Goal: Download file/media

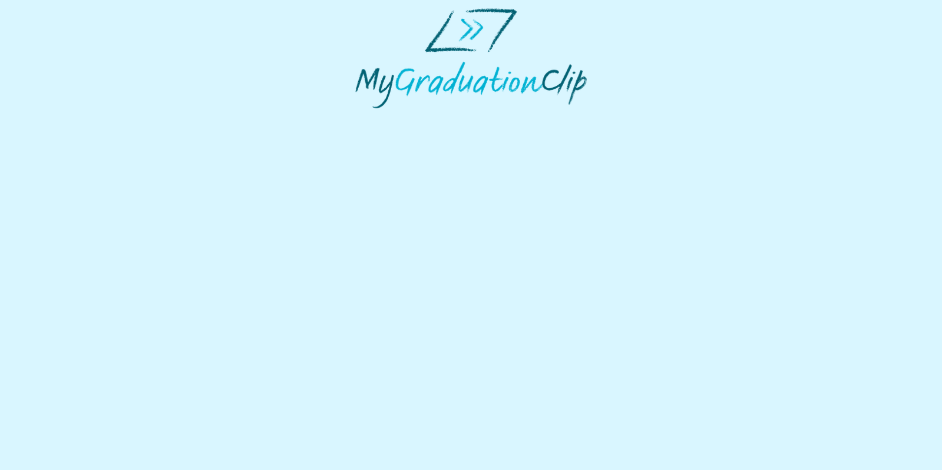
select select "**********"
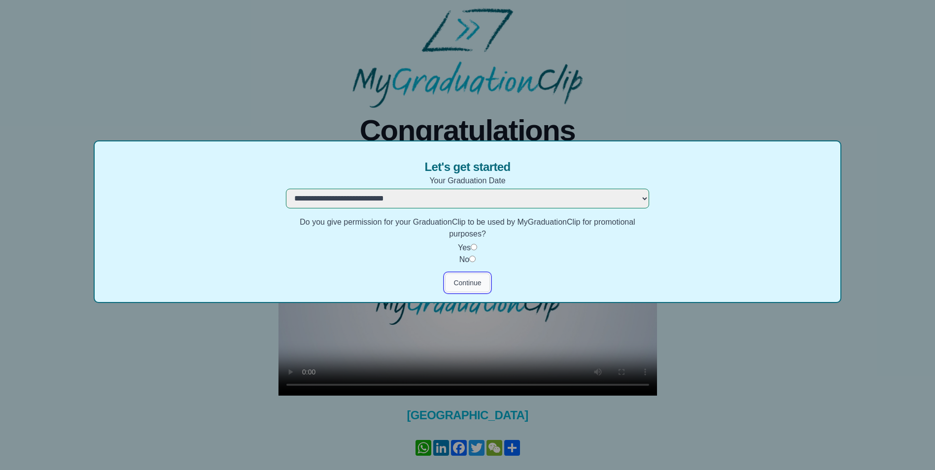
click at [473, 281] on button "Continue" at bounding box center [467, 282] width 44 height 19
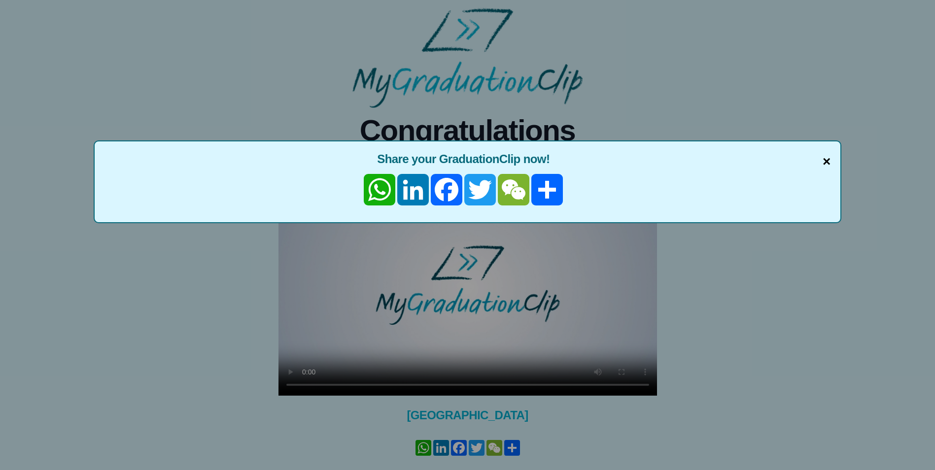
click at [827, 159] on span "×" at bounding box center [826, 161] width 8 height 21
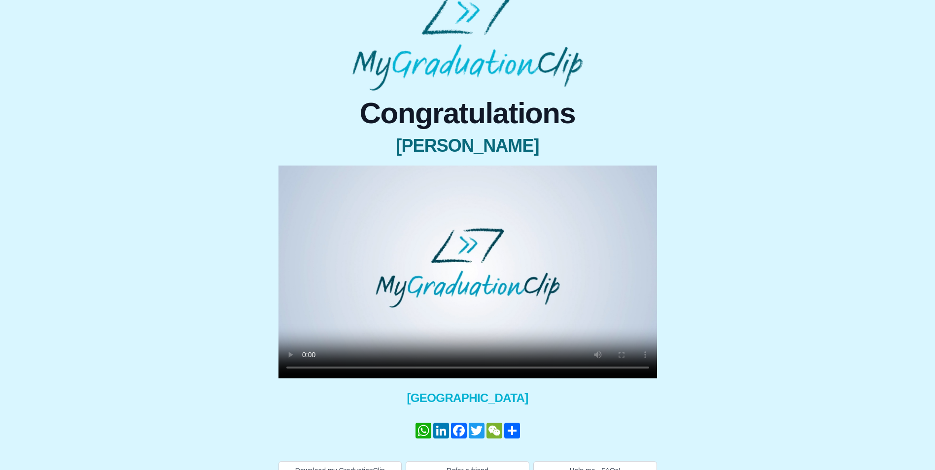
scroll to position [35, 0]
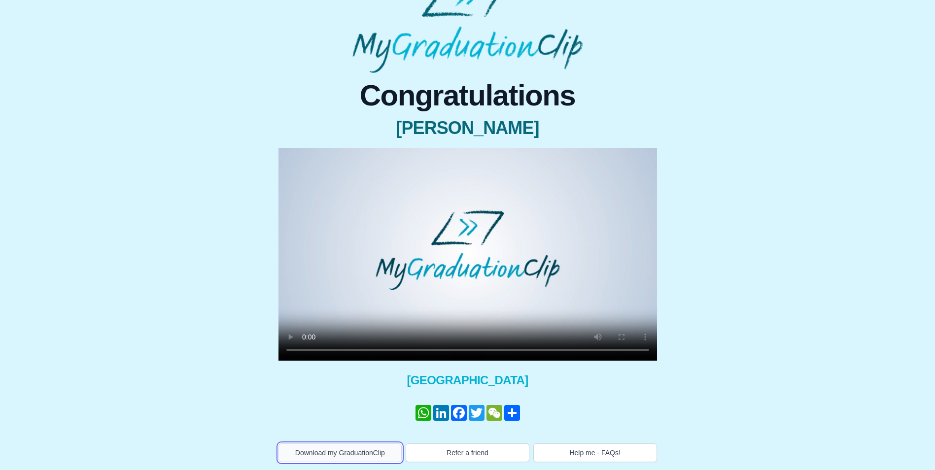
click at [334, 458] on button "Download my GraduationClip" at bounding box center [340, 452] width 124 height 19
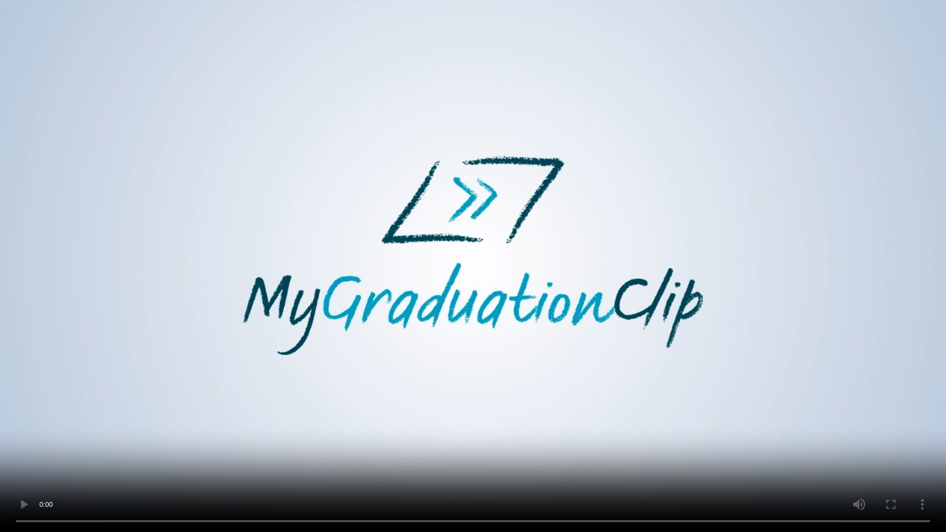
click at [72, 469] on video at bounding box center [473, 266] width 946 height 532
